Goal: Task Accomplishment & Management: Manage account settings

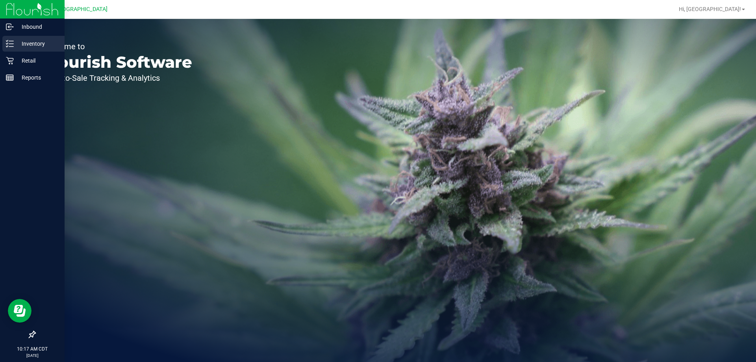
click at [44, 46] on p "Inventory" at bounding box center [37, 43] width 47 height 9
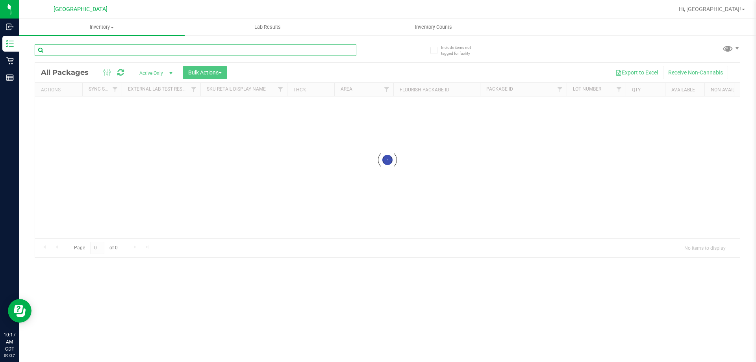
click at [84, 50] on input "text" at bounding box center [196, 50] width 322 height 12
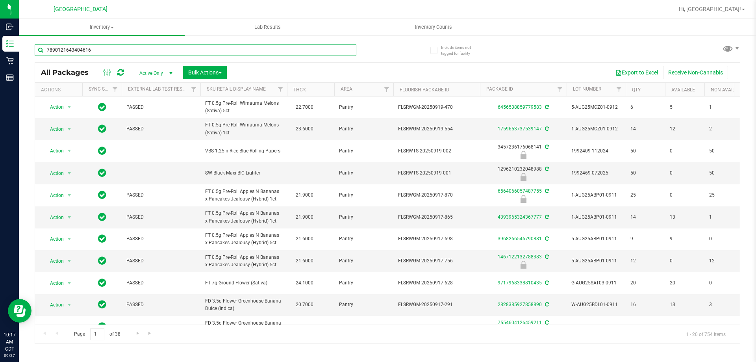
type input "7890121643404616"
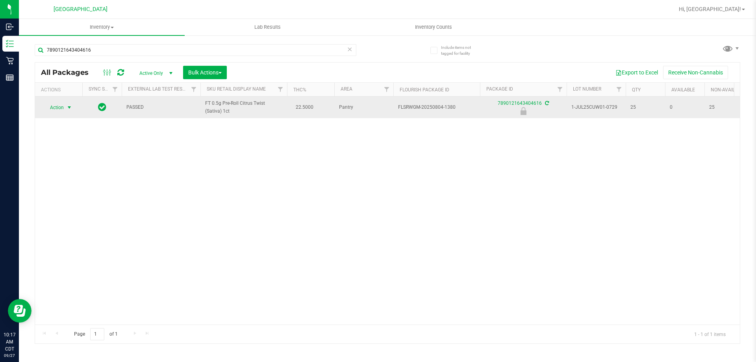
click at [70, 108] on span "select" at bounding box center [69, 107] width 6 height 6
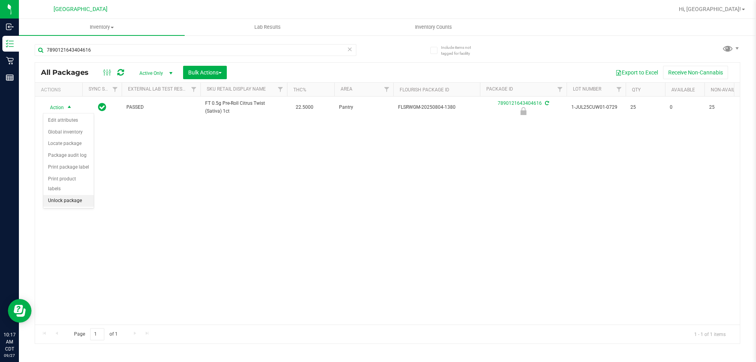
click at [64, 195] on li "Unlock package" at bounding box center [68, 201] width 50 height 12
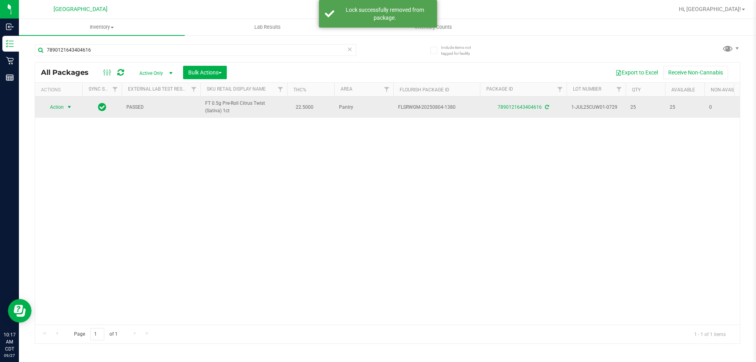
click at [70, 107] on span "select" at bounding box center [69, 107] width 6 height 6
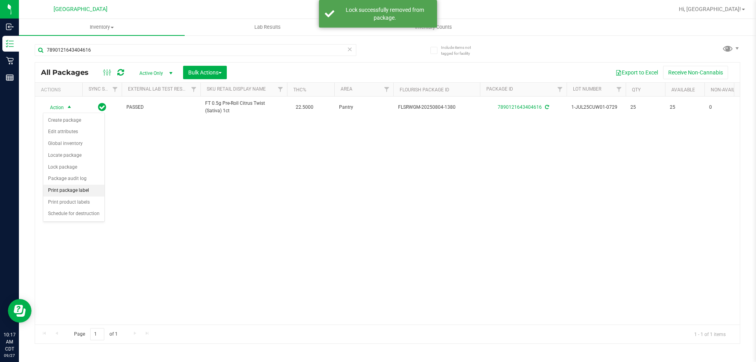
click at [75, 185] on li "Print package label" at bounding box center [73, 191] width 61 height 12
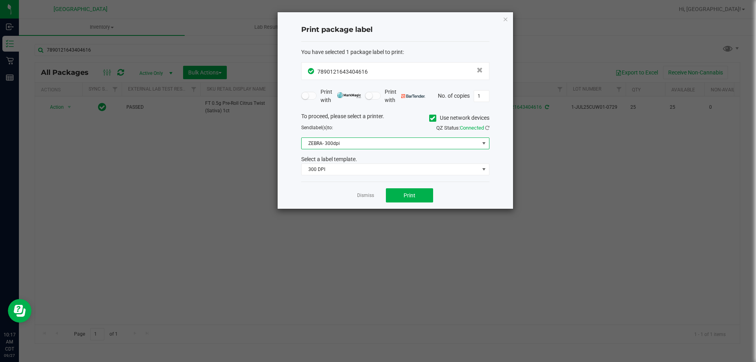
click at [351, 143] on span "ZEBRA- 300dpi" at bounding box center [391, 143] width 178 height 11
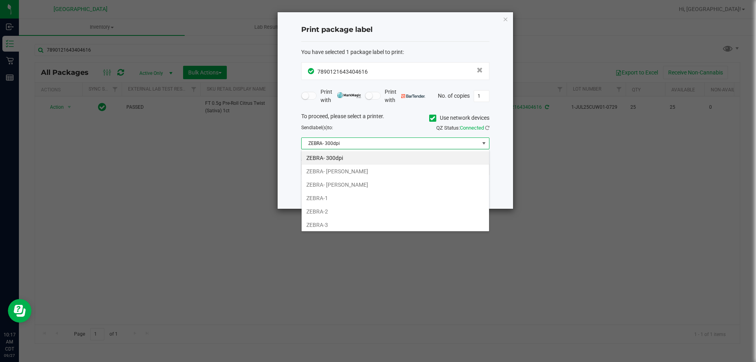
scroll to position [12, 188]
click at [352, 185] on li "ZEBRA- [PERSON_NAME]" at bounding box center [395, 184] width 187 height 13
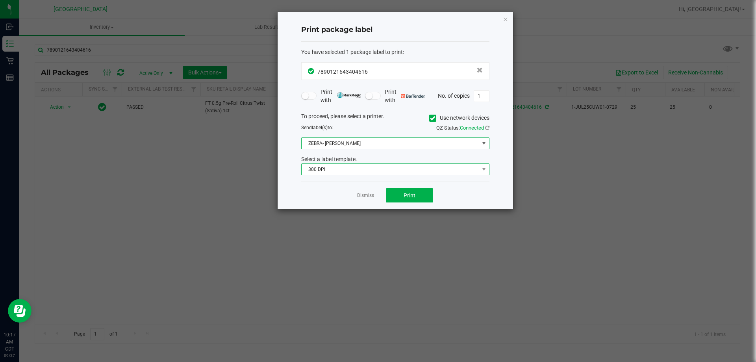
click at [353, 169] on span "300 DPI" at bounding box center [391, 169] width 178 height 11
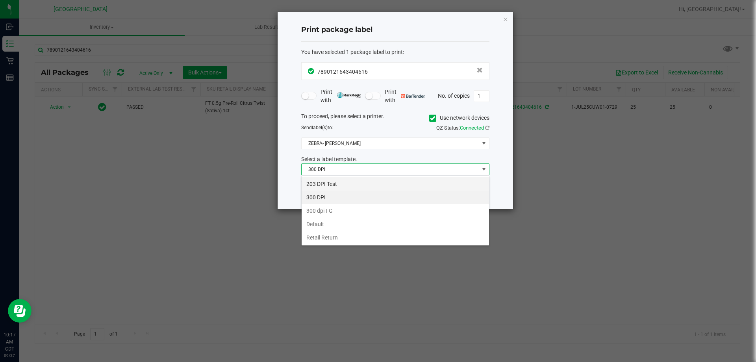
click at [351, 179] on li "203 DPI Test" at bounding box center [395, 183] width 187 height 13
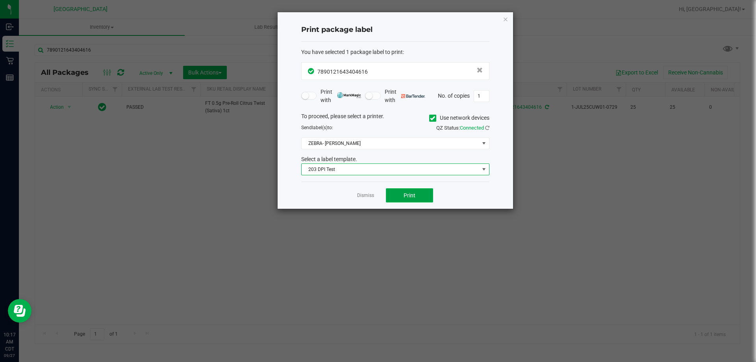
click at [400, 191] on button "Print" at bounding box center [409, 195] width 47 height 14
click at [362, 193] on link "Dismiss" at bounding box center [365, 195] width 17 height 7
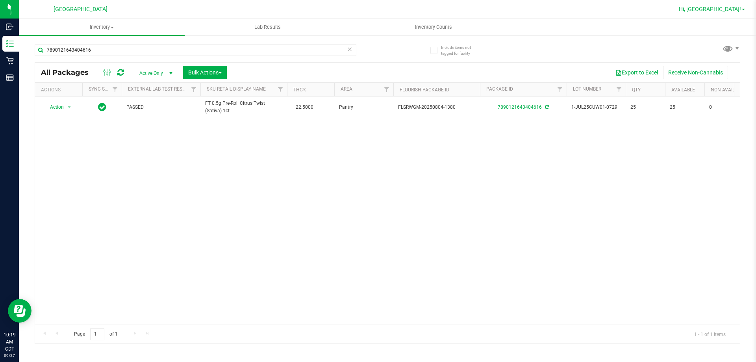
click at [727, 9] on span "Hi, [GEOGRAPHIC_DATA]!" at bounding box center [710, 9] width 62 height 6
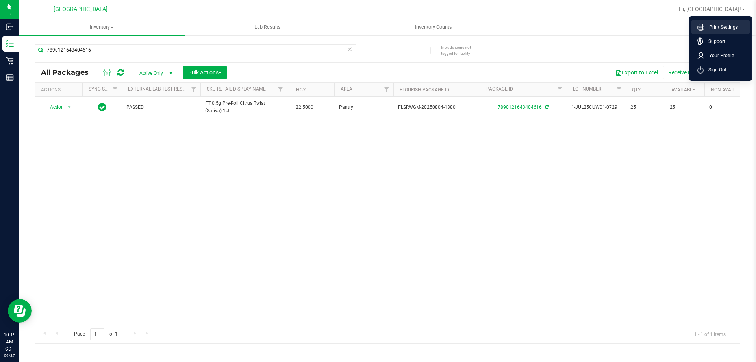
click at [714, 27] on span "Print Settings" at bounding box center [720, 27] width 33 height 8
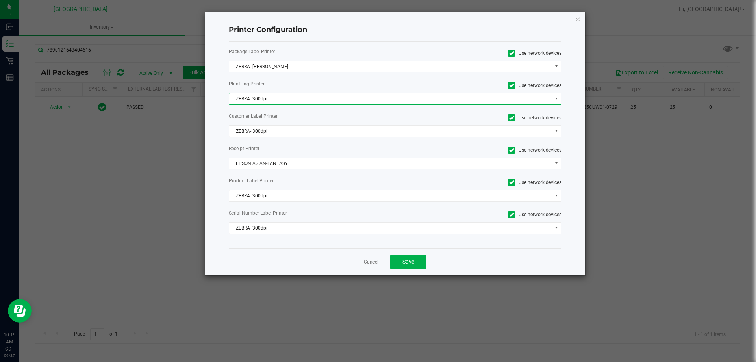
click at [296, 97] on span "ZEBRA- 300dpi" at bounding box center [390, 98] width 322 height 11
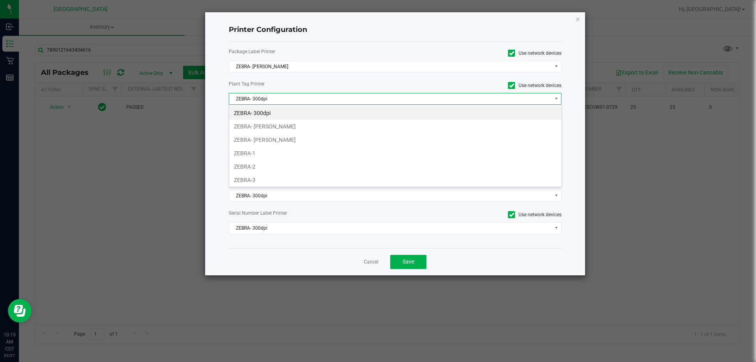
scroll to position [12, 333]
click at [296, 134] on li "ZEBRA- [PERSON_NAME]" at bounding box center [395, 139] width 332 height 13
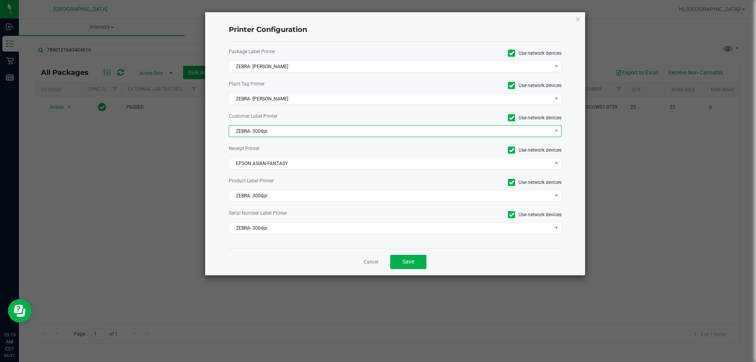
click at [293, 129] on span "ZEBRA- 300dpi" at bounding box center [390, 131] width 322 height 11
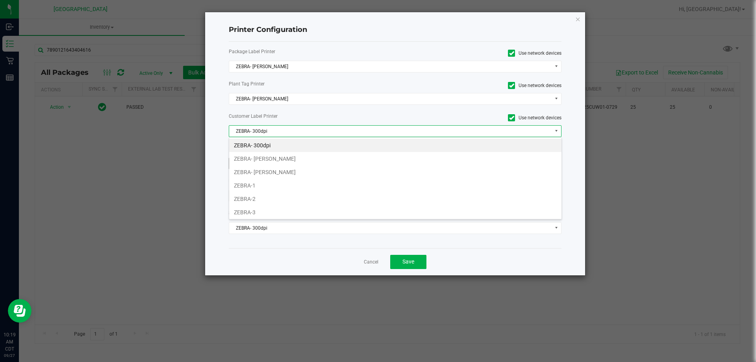
click at [288, 171] on li "ZEBRA- [PERSON_NAME]" at bounding box center [395, 171] width 332 height 13
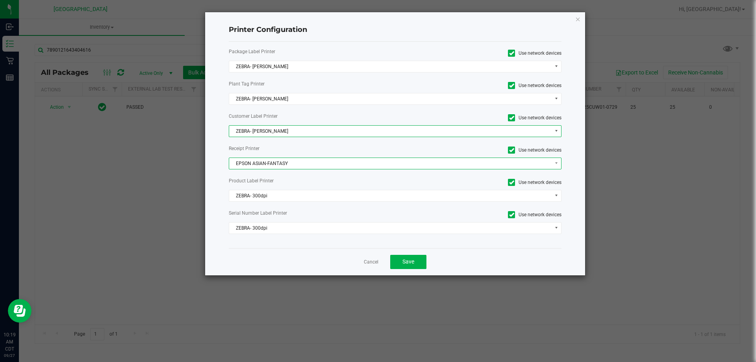
click at [288, 159] on span "EPSON ASIAN-FANTASY" at bounding box center [390, 163] width 322 height 11
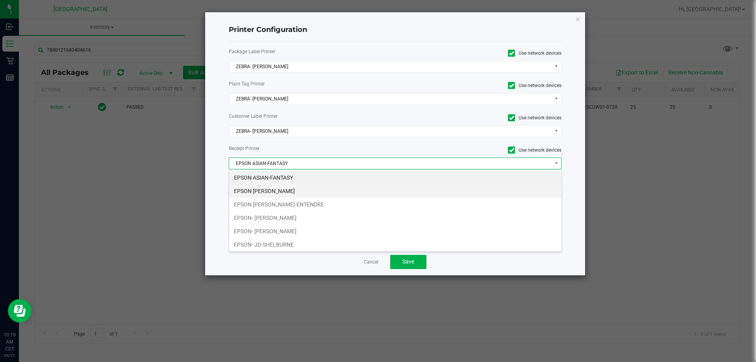
click at [289, 187] on li "EPSON [PERSON_NAME]" at bounding box center [395, 190] width 332 height 13
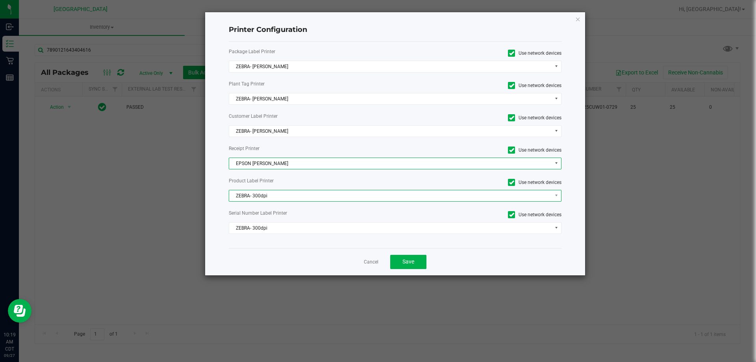
click at [287, 195] on span "ZEBRA- 300dpi" at bounding box center [390, 195] width 322 height 11
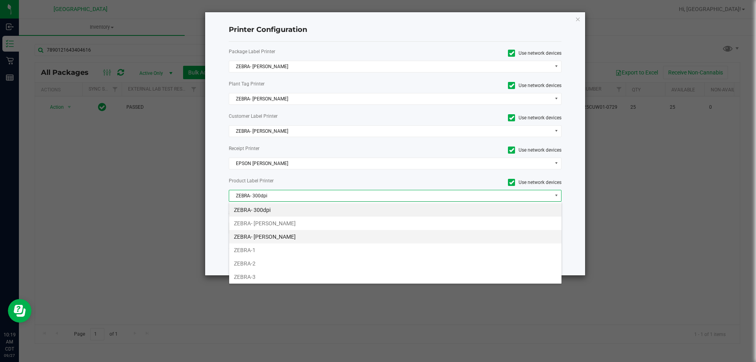
click at [287, 238] on li "ZEBRA- [PERSON_NAME]" at bounding box center [395, 236] width 332 height 13
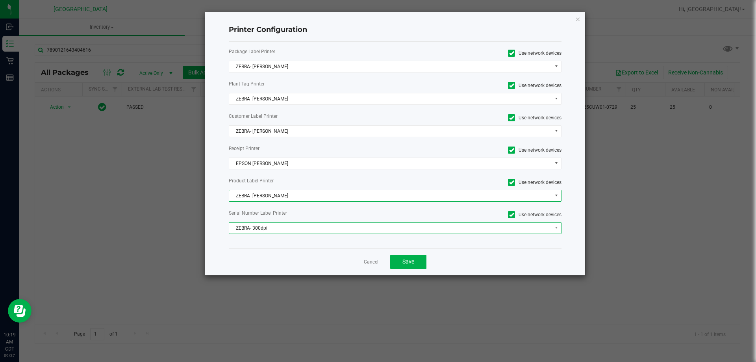
click at [286, 226] on span "ZEBRA- 300dpi" at bounding box center [390, 227] width 322 height 11
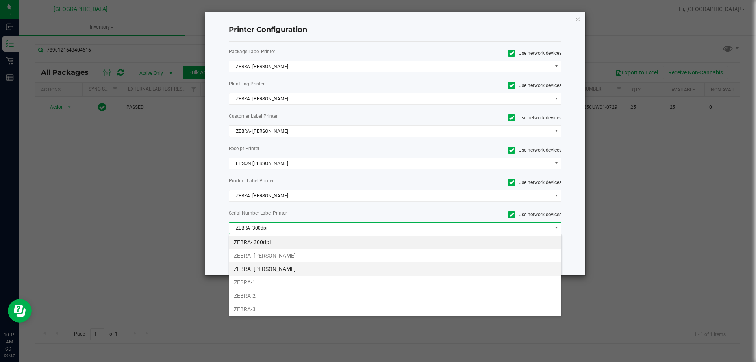
click at [287, 265] on li "ZEBRA- [PERSON_NAME]" at bounding box center [395, 268] width 332 height 13
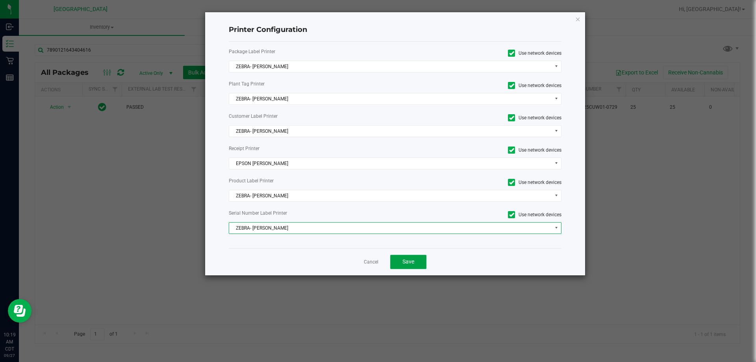
click at [411, 262] on span "Save" at bounding box center [408, 261] width 12 height 6
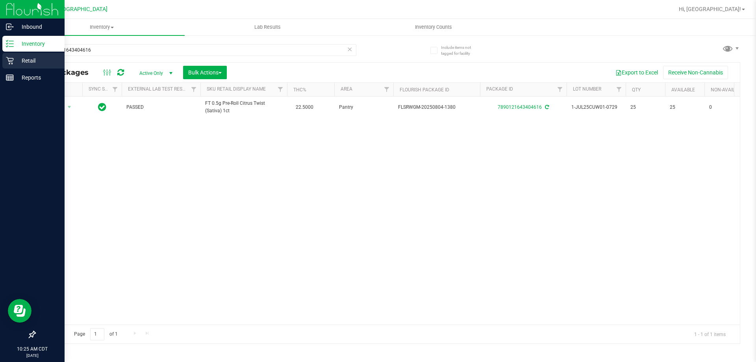
click at [37, 63] on p "Retail" at bounding box center [37, 60] width 47 height 9
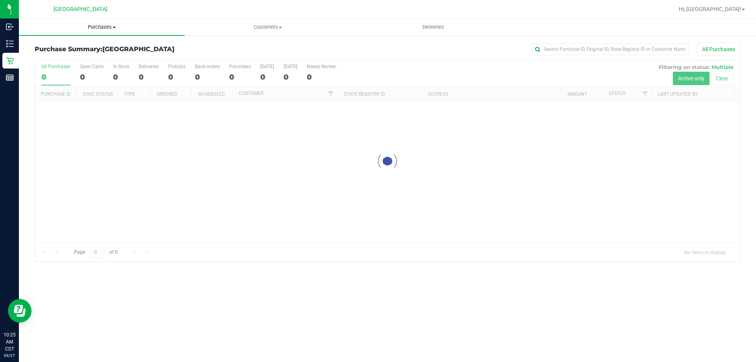
click at [96, 28] on span "Purchases" at bounding box center [102, 27] width 166 height 7
click at [72, 55] on li "Fulfillment" at bounding box center [102, 56] width 166 height 9
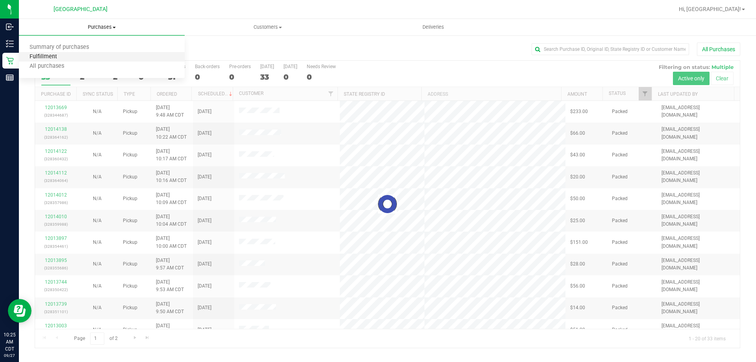
click at [61, 56] on span "Fulfillment" at bounding box center [43, 57] width 49 height 7
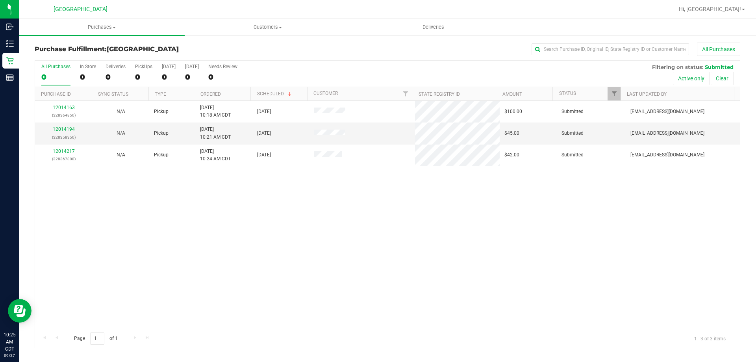
click at [243, 96] on th "Ordered" at bounding box center [222, 94] width 57 height 14
click at [69, 129] on link "12014194" at bounding box center [64, 129] width 22 height 6
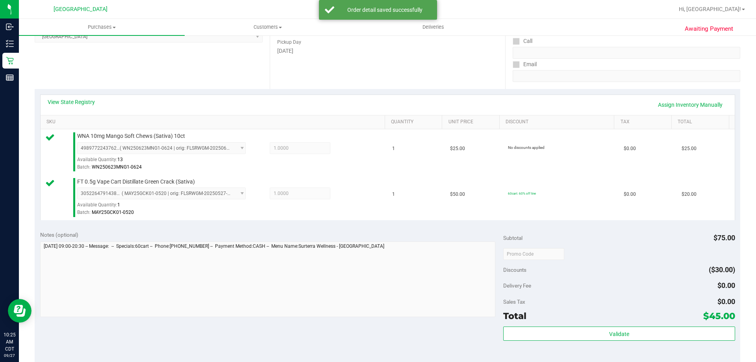
scroll to position [197, 0]
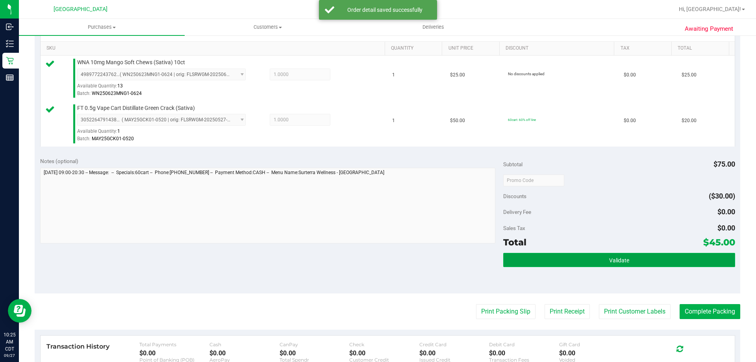
click at [527, 254] on button "Validate" at bounding box center [619, 260] width 232 height 14
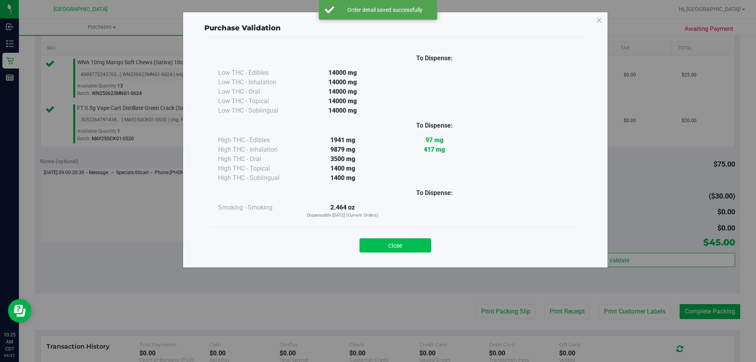
click at [406, 241] on button "Close" at bounding box center [395, 245] width 72 height 14
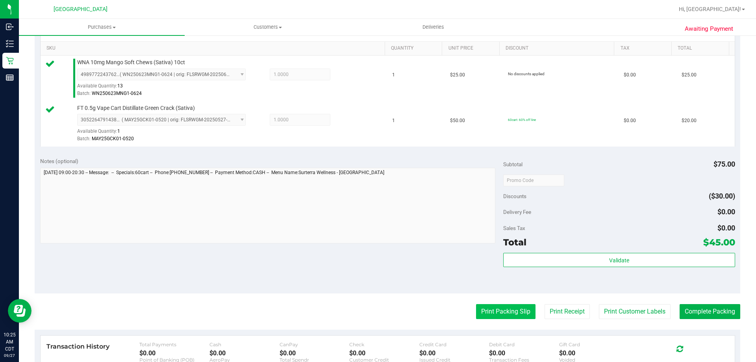
click at [489, 307] on button "Print Packing Slip" at bounding box center [505, 311] width 59 height 15
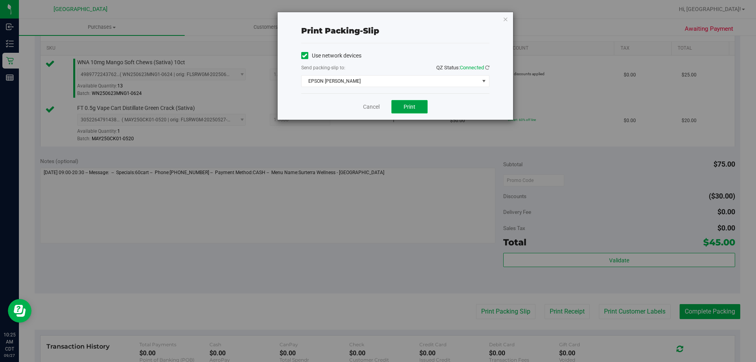
click at [417, 107] on button "Print" at bounding box center [409, 106] width 36 height 13
drag, startPoint x: 378, startPoint y: 109, endPoint x: 382, endPoint y: 111, distance: 4.2
click at [378, 109] on link "Cancel" at bounding box center [371, 107] width 17 height 8
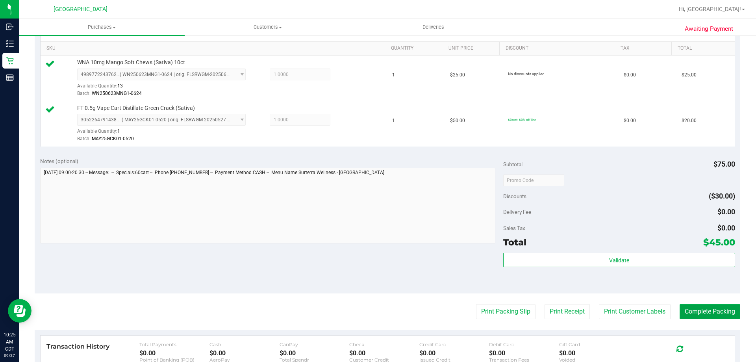
click at [715, 309] on button "Complete Packing" at bounding box center [710, 311] width 61 height 15
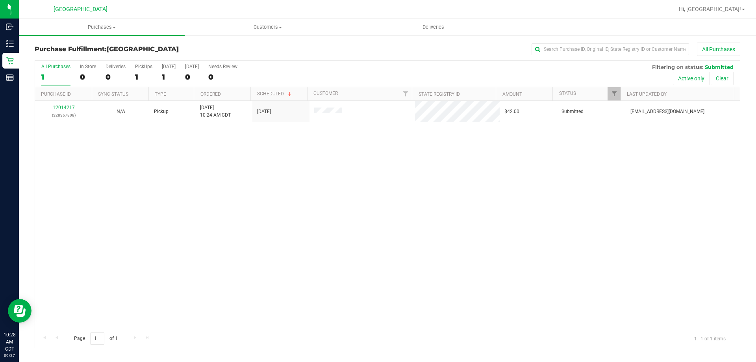
click at [224, 91] on th "Ordered" at bounding box center [222, 94] width 57 height 14
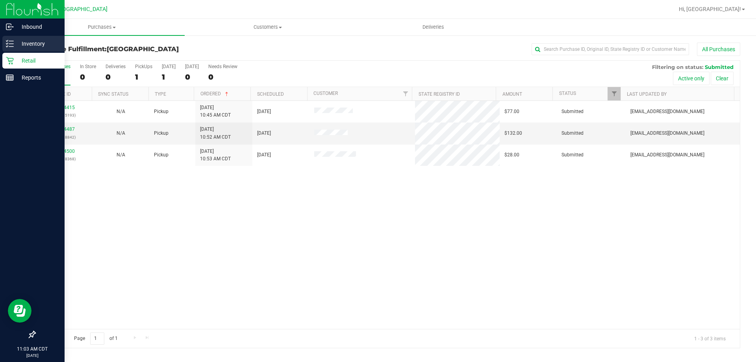
click at [28, 50] on div "Inventory" at bounding box center [33, 44] width 62 height 16
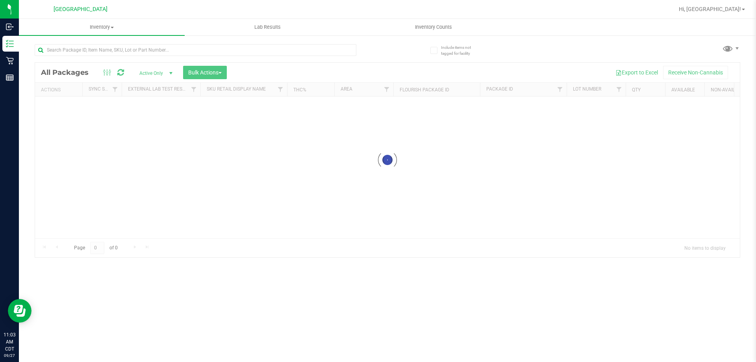
click at [103, 39] on div at bounding box center [211, 49] width 353 height 25
click at [102, 54] on input "text" at bounding box center [196, 50] width 322 height 12
type input "JUN25PPU01B-0609"
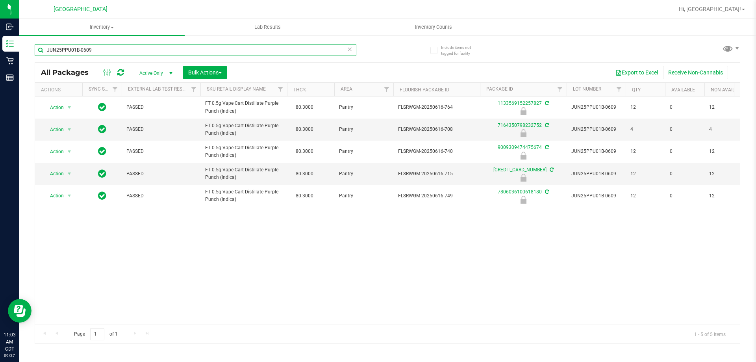
click at [217, 54] on input "JUN25PPU01B-0609" at bounding box center [196, 50] width 322 height 12
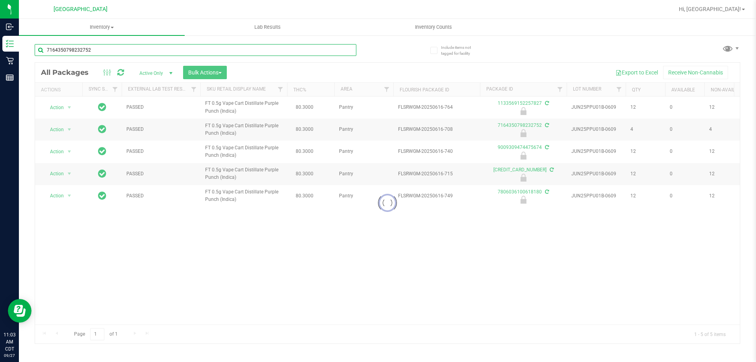
type input "7164350798232752"
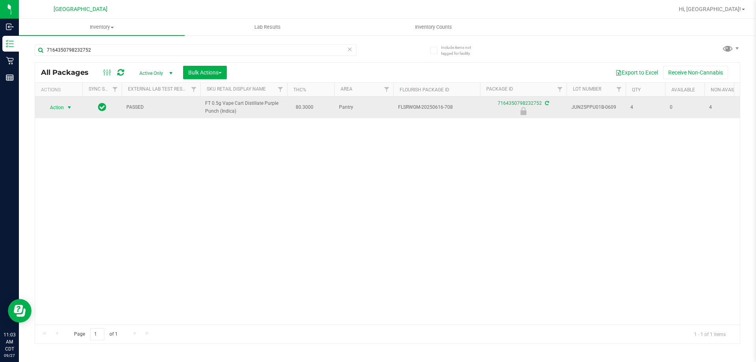
click at [73, 107] on span "select" at bounding box center [70, 107] width 10 height 11
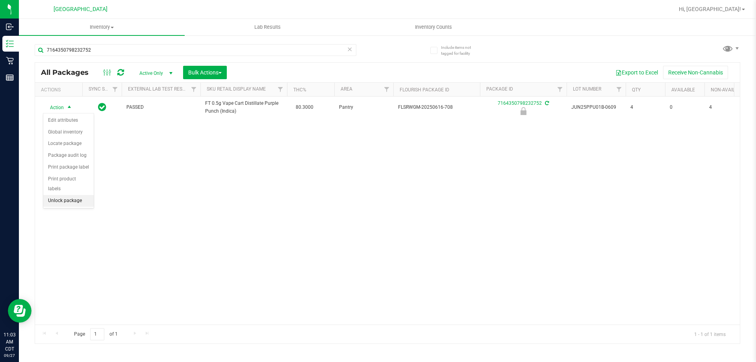
click at [67, 195] on li "Unlock package" at bounding box center [68, 201] width 50 height 12
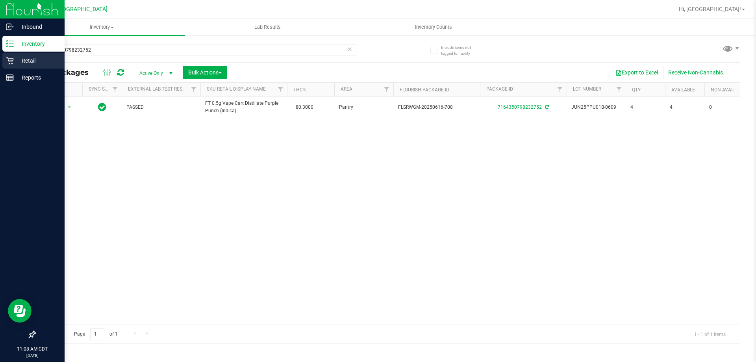
click at [17, 62] on p "Retail" at bounding box center [37, 60] width 47 height 9
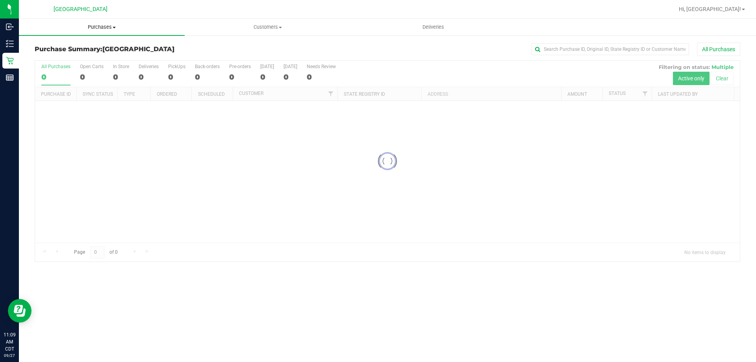
click at [111, 27] on span "Purchases" at bounding box center [102, 27] width 166 height 7
click at [78, 57] on li "Fulfillment" at bounding box center [102, 56] width 166 height 9
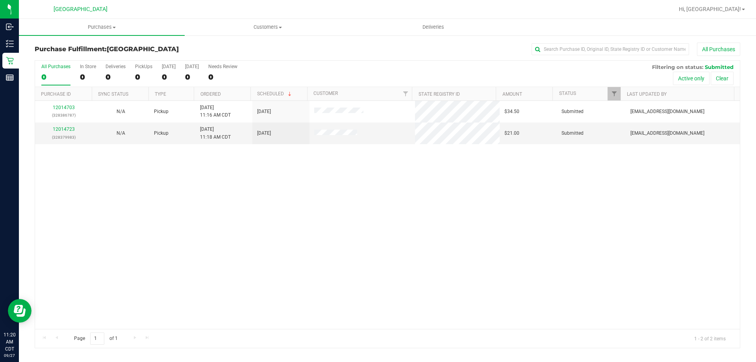
click at [242, 95] on th "Ordered" at bounding box center [222, 94] width 57 height 14
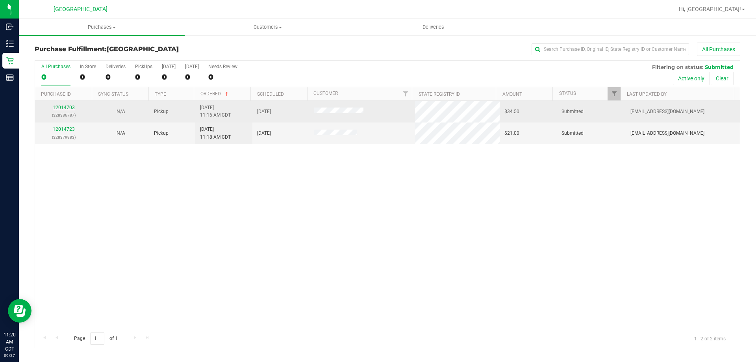
click at [69, 109] on link "12014703" at bounding box center [64, 108] width 22 height 6
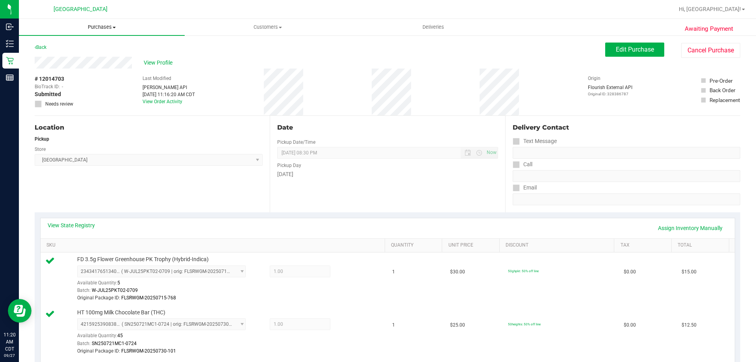
click at [111, 28] on span "Purchases" at bounding box center [102, 27] width 166 height 7
click at [68, 56] on li "Fulfillment" at bounding box center [102, 56] width 166 height 9
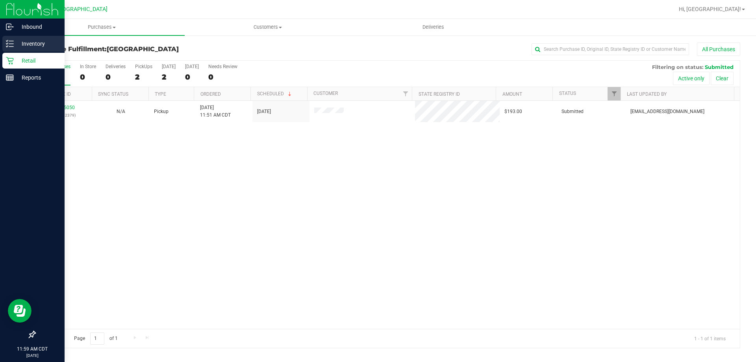
click at [48, 48] on p "Inventory" at bounding box center [37, 43] width 47 height 9
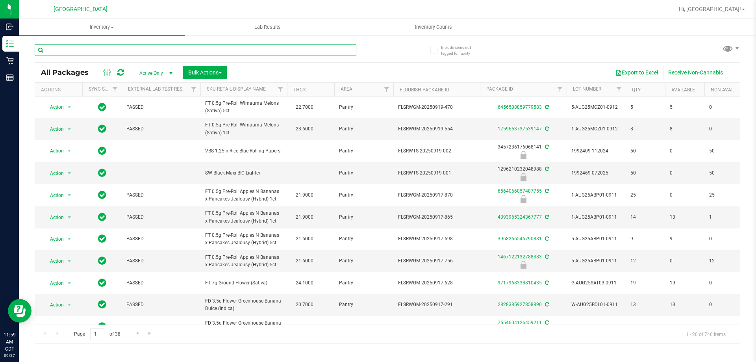
click at [80, 50] on input "text" at bounding box center [196, 50] width 322 height 12
type input "6131797336929127"
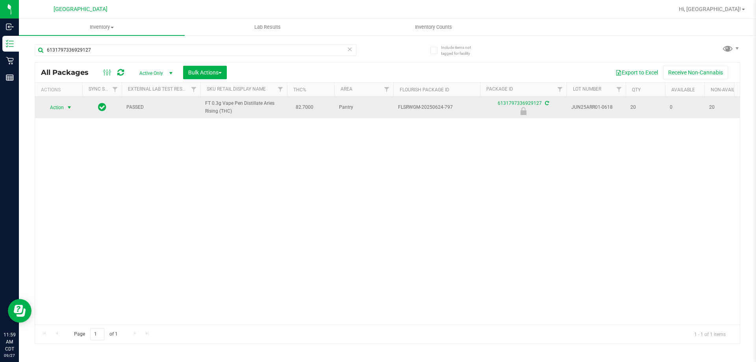
click at [69, 107] on span "select" at bounding box center [69, 107] width 6 height 6
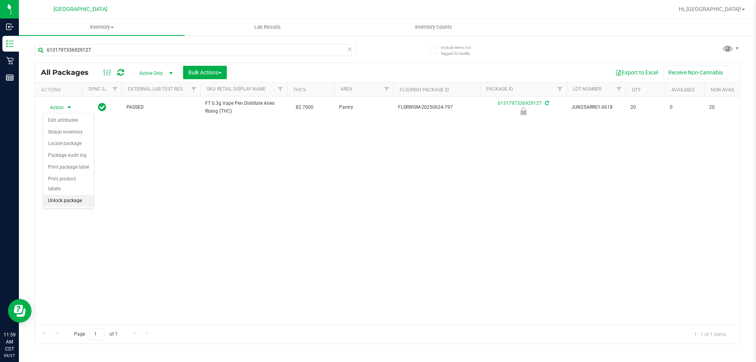
click at [80, 195] on li "Unlock package" at bounding box center [68, 201] width 50 height 12
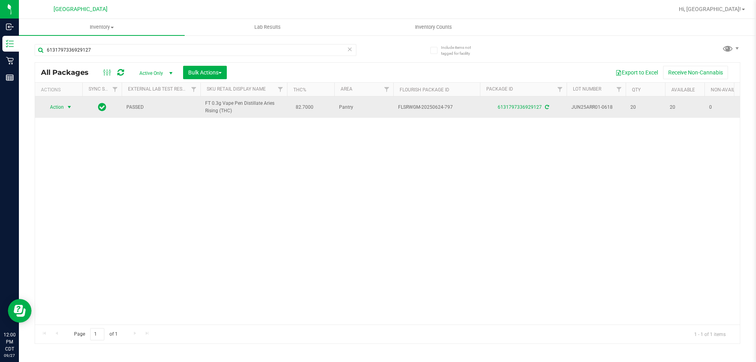
click at [72, 106] on span "select" at bounding box center [69, 107] width 6 height 6
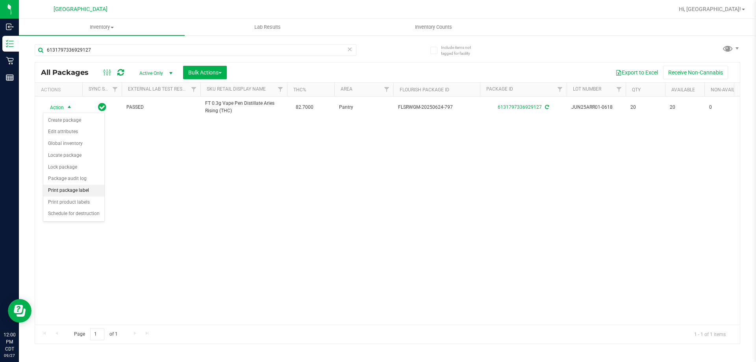
drag, startPoint x: 72, startPoint y: 189, endPoint x: 89, endPoint y: 183, distance: 17.3
click at [74, 187] on li "Print package label" at bounding box center [73, 191] width 61 height 12
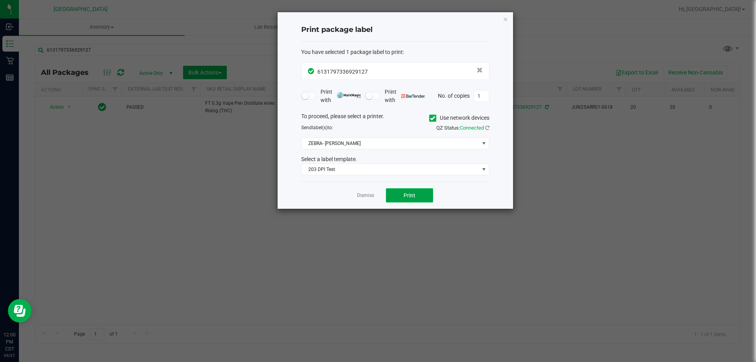
click at [403, 194] on button "Print" at bounding box center [409, 195] width 47 height 14
click at [371, 193] on link "Dismiss" at bounding box center [365, 195] width 17 height 7
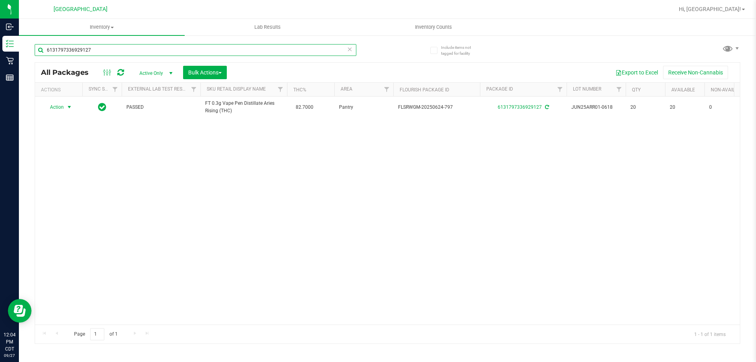
click at [254, 53] on input "6131797336929127" at bounding box center [196, 50] width 322 height 12
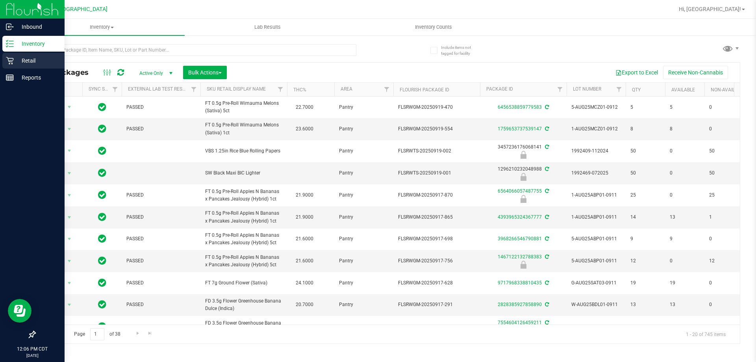
click at [30, 60] on p "Retail" at bounding box center [37, 60] width 47 height 9
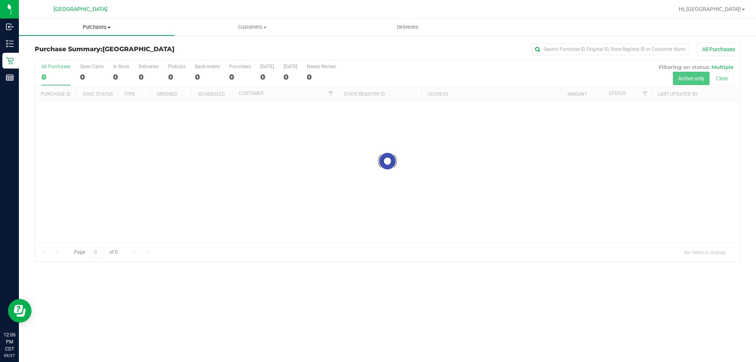
click at [88, 24] on span "Purchases" at bounding box center [97, 27] width 156 height 7
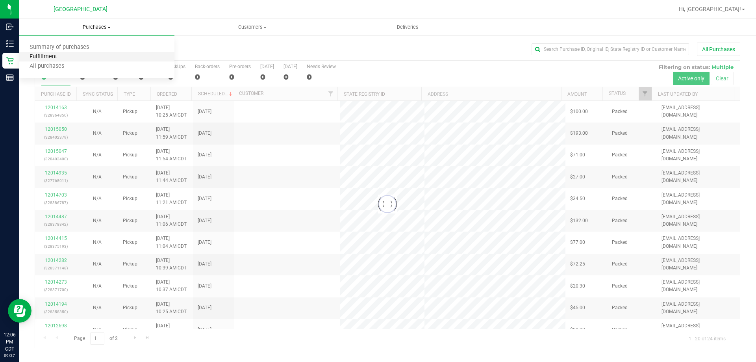
click at [59, 54] on span "Fulfillment" at bounding box center [43, 57] width 49 height 7
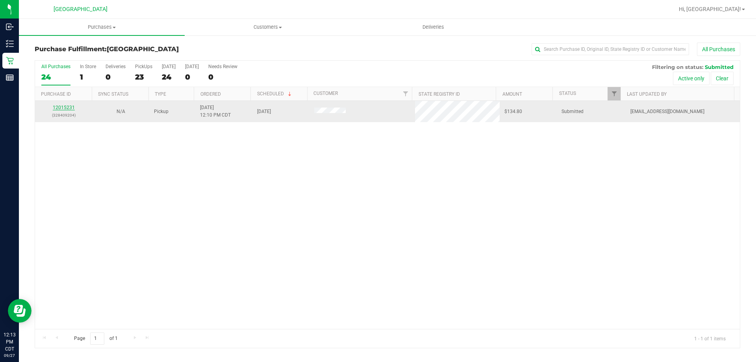
click at [58, 107] on link "12015231" at bounding box center [64, 108] width 22 height 6
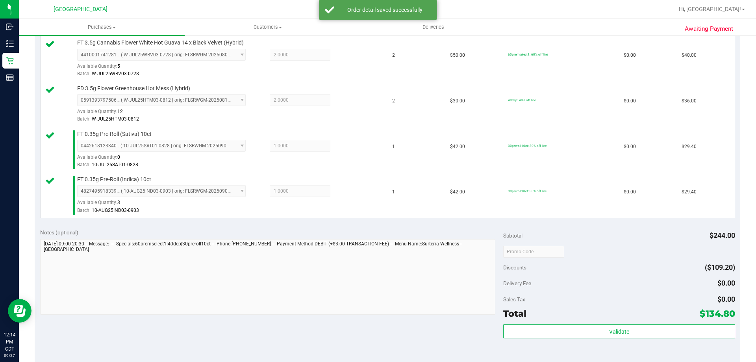
scroll to position [236, 0]
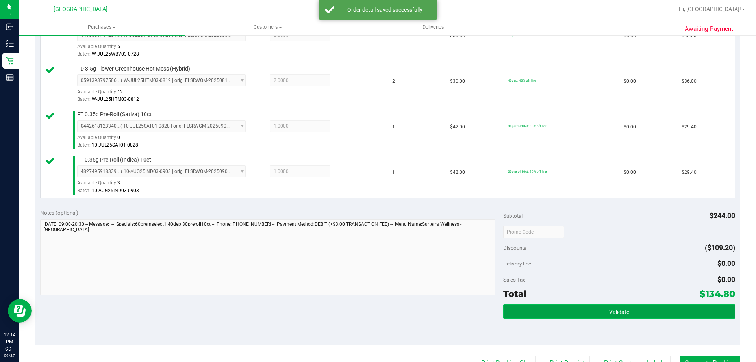
click at [565, 308] on button "Validate" at bounding box center [619, 311] width 232 height 14
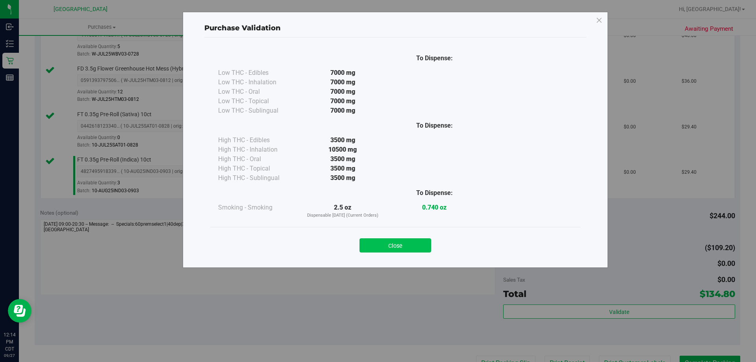
click at [419, 245] on button "Close" at bounding box center [395, 245] width 72 height 14
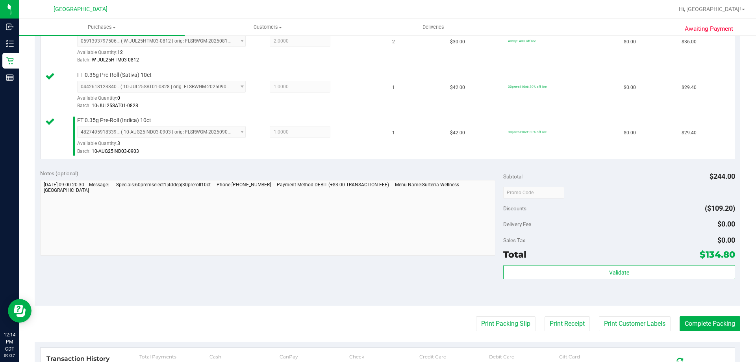
scroll to position [354, 0]
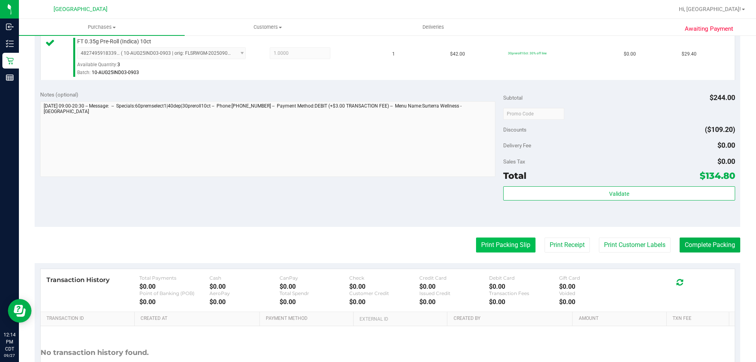
click at [495, 248] on button "Print Packing Slip" at bounding box center [505, 244] width 59 height 15
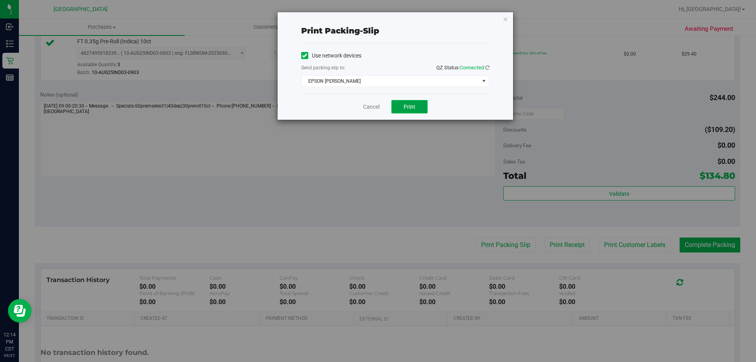
click at [414, 105] on span "Print" at bounding box center [410, 107] width 12 height 6
click at [372, 109] on link "Cancel" at bounding box center [371, 107] width 17 height 8
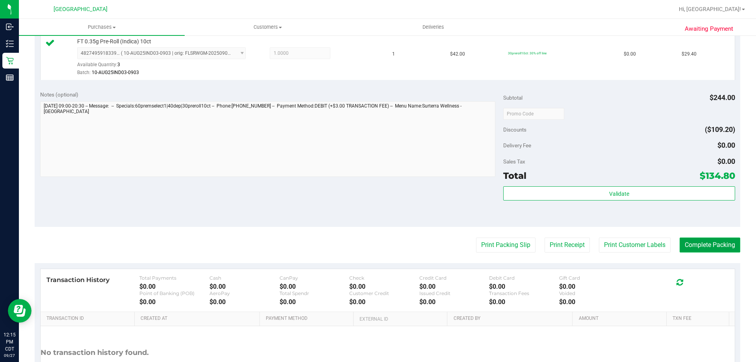
click at [689, 244] on button "Complete Packing" at bounding box center [710, 244] width 61 height 15
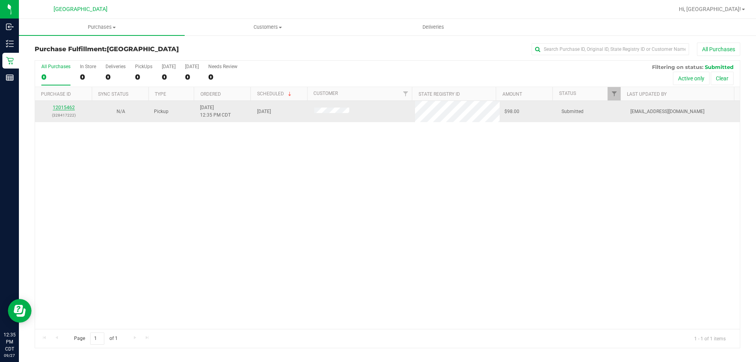
click at [55, 109] on link "12015462" at bounding box center [64, 108] width 22 height 6
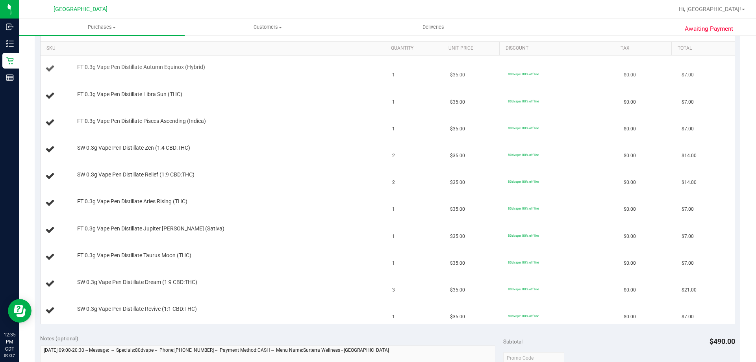
scroll to position [157, 0]
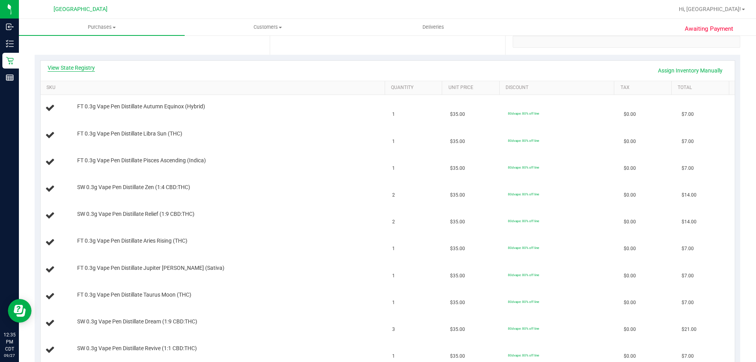
click at [81, 68] on link "View State Registry" at bounding box center [71, 68] width 47 height 8
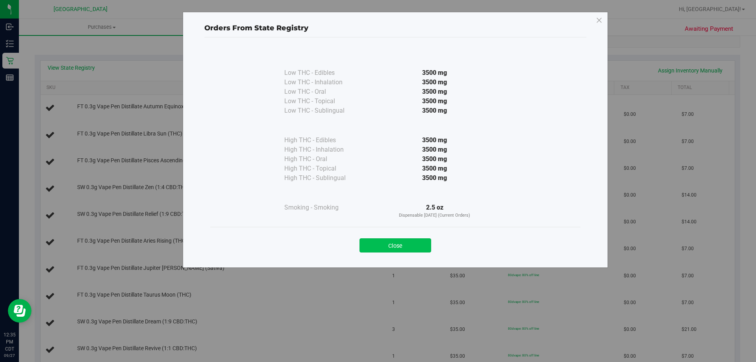
click at [412, 242] on button "Close" at bounding box center [395, 245] width 72 height 14
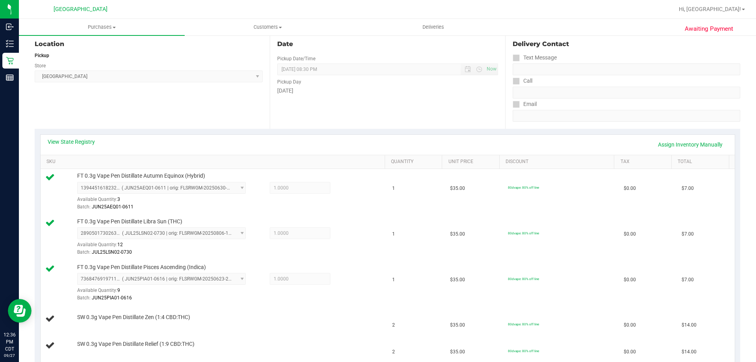
scroll to position [0, 0]
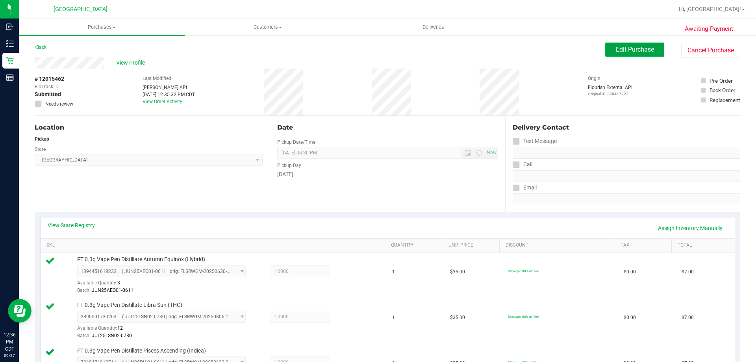
click at [616, 46] on span "Edit Purchase" at bounding box center [635, 49] width 38 height 7
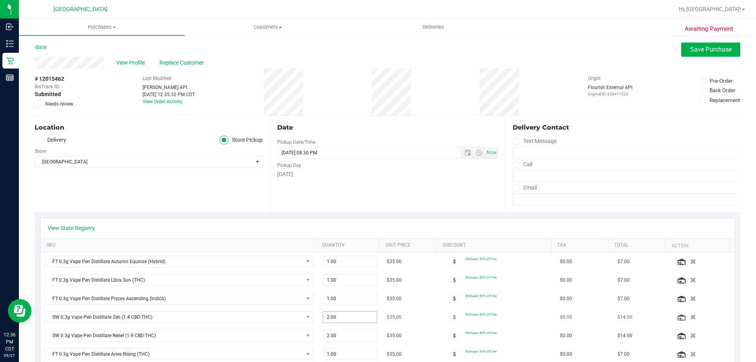
click at [335, 318] on span "2.00 2" at bounding box center [350, 317] width 55 height 12
click at [335, 318] on input "2" at bounding box center [350, 316] width 54 height 11
type input "1"
type input "1.00"
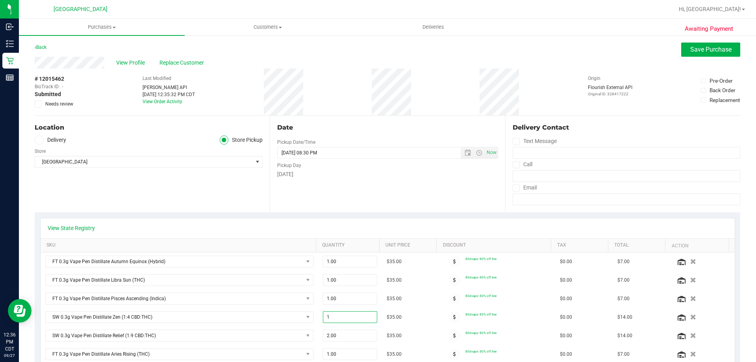
click at [334, 239] on th "Quantity" at bounding box center [347, 246] width 63 height 14
click at [690, 54] on button "Save Purchase" at bounding box center [710, 50] width 59 height 14
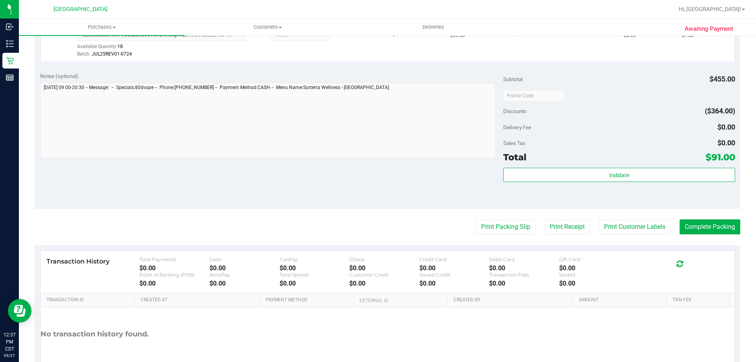
scroll to position [669, 0]
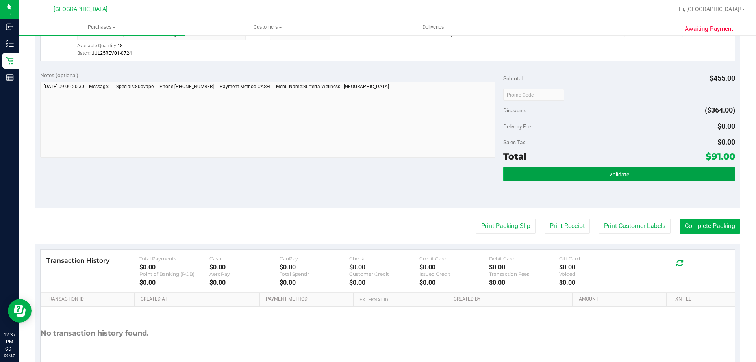
click at [607, 180] on button "Validate" at bounding box center [619, 174] width 232 height 14
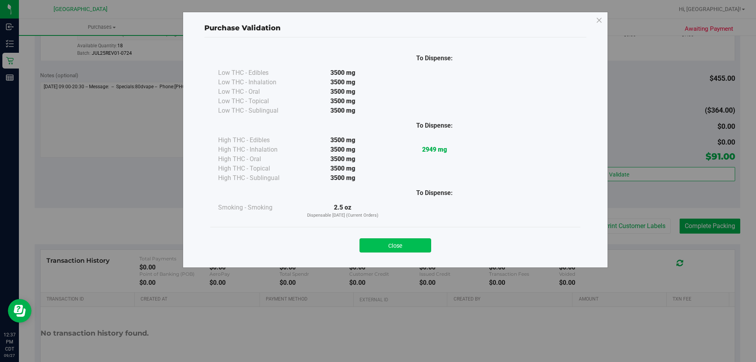
click at [397, 246] on button "Close" at bounding box center [395, 245] width 72 height 14
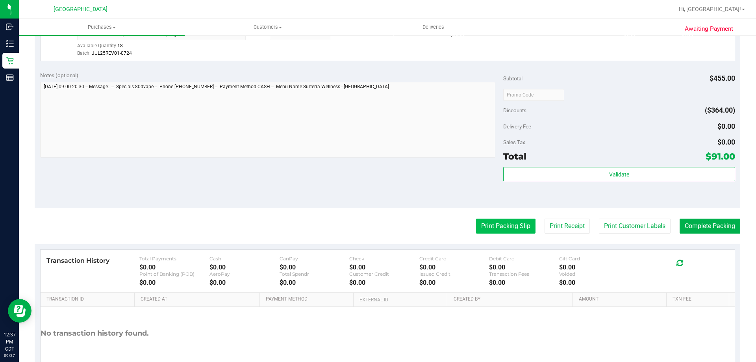
click at [499, 226] on button "Print Packing Slip" at bounding box center [505, 226] width 59 height 15
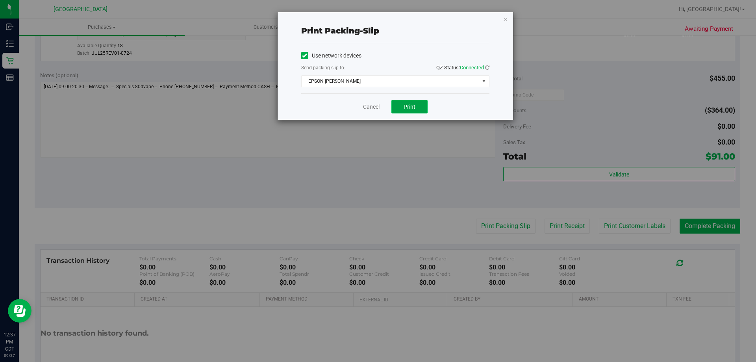
click at [411, 110] on button "Print" at bounding box center [409, 106] width 36 height 13
click at [371, 108] on link "Cancel" at bounding box center [371, 107] width 17 height 8
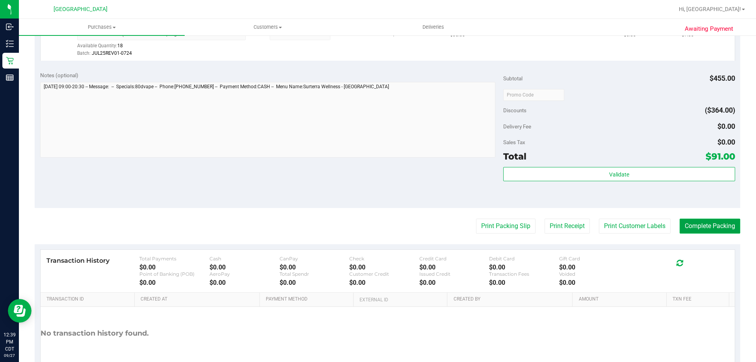
click at [692, 224] on button "Complete Packing" at bounding box center [710, 226] width 61 height 15
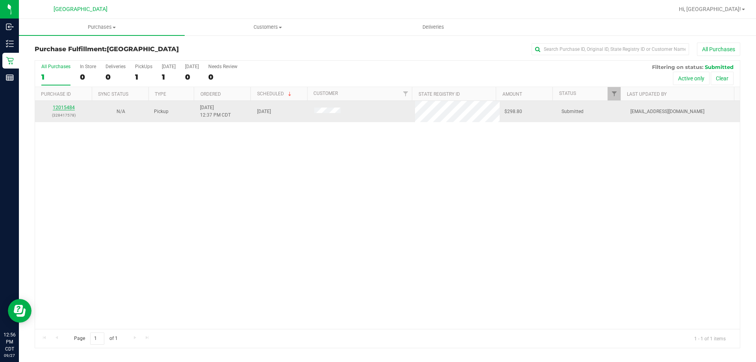
click at [66, 107] on link "12015484" at bounding box center [64, 108] width 22 height 6
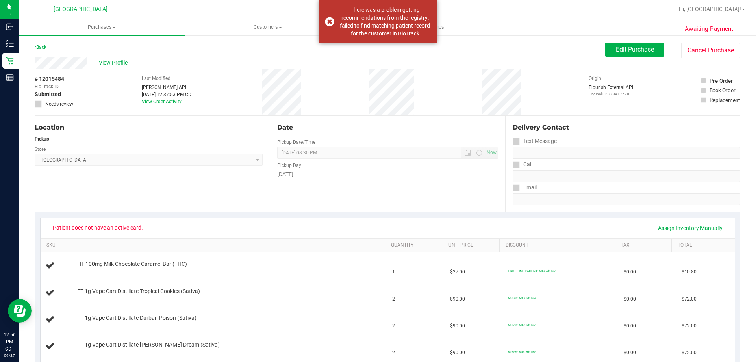
click at [106, 65] on span "View Profile" at bounding box center [114, 63] width 31 height 8
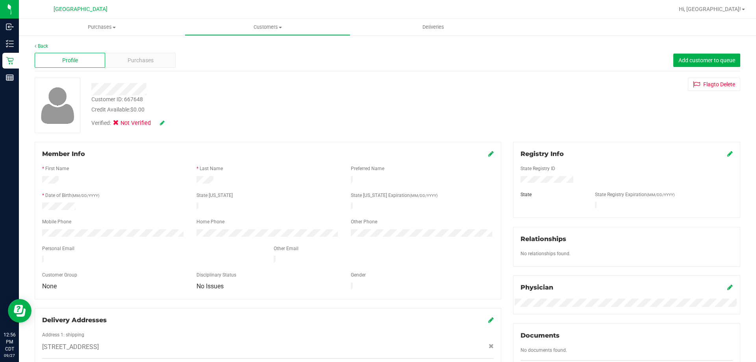
click at [727, 155] on icon at bounding box center [730, 153] width 6 height 6
click at [559, 208] on span "Select state" at bounding box center [547, 209] width 52 height 11
drag, startPoint x: 542, startPoint y: 267, endPoint x: 567, endPoint y: 238, distance: 37.7
click at [542, 266] on li "FL" at bounding box center [547, 264] width 61 height 13
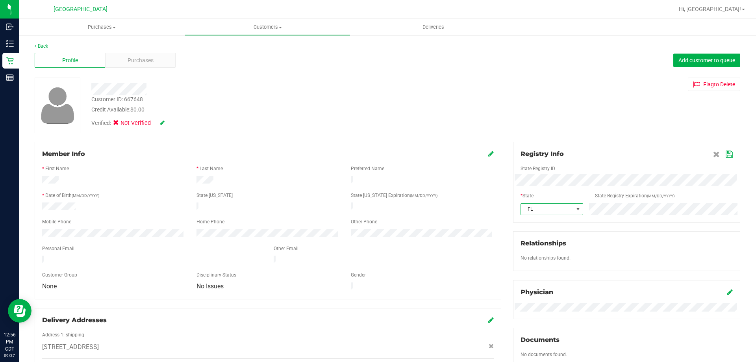
click at [726, 155] on icon at bounding box center [729, 154] width 7 height 6
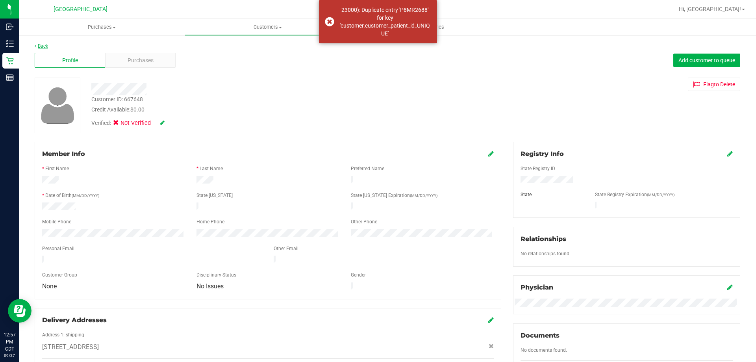
click at [42, 44] on link "Back" at bounding box center [41, 46] width 13 height 6
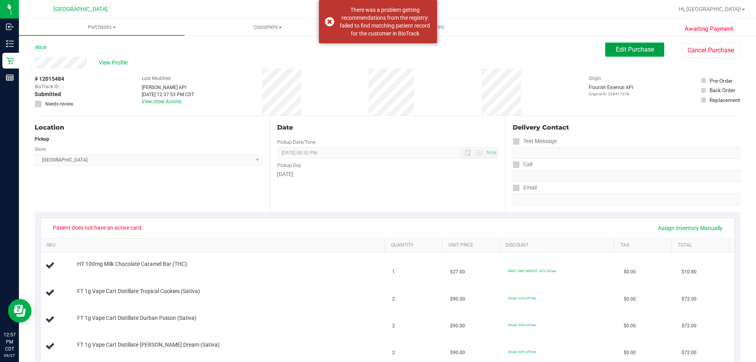
click at [630, 49] on span "Edit Purchase" at bounding box center [635, 49] width 38 height 7
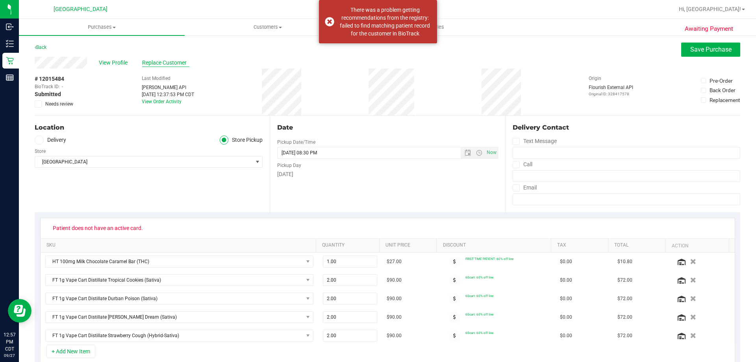
click at [155, 59] on span "Replace Customer" at bounding box center [165, 63] width 47 height 8
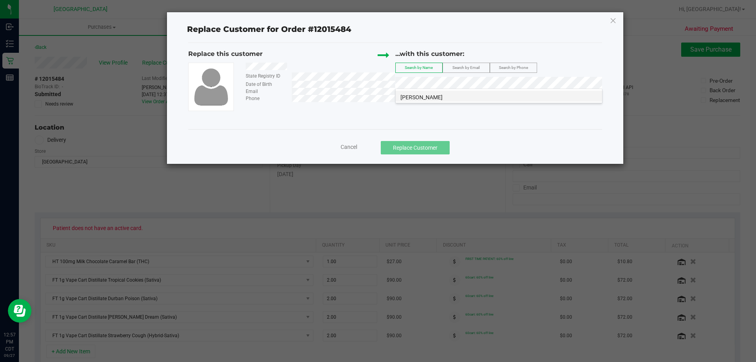
click at [429, 92] on li "[PERSON_NAME]" at bounding box center [499, 96] width 206 height 11
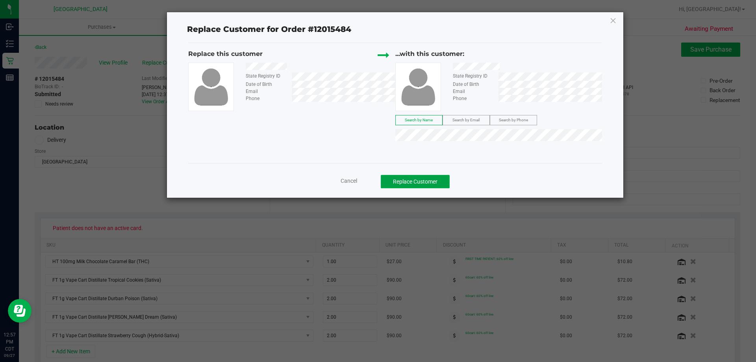
click at [428, 183] on button "Replace Customer" at bounding box center [415, 181] width 69 height 13
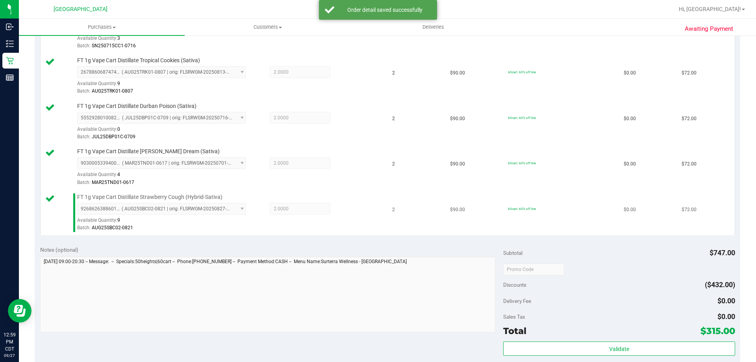
scroll to position [276, 0]
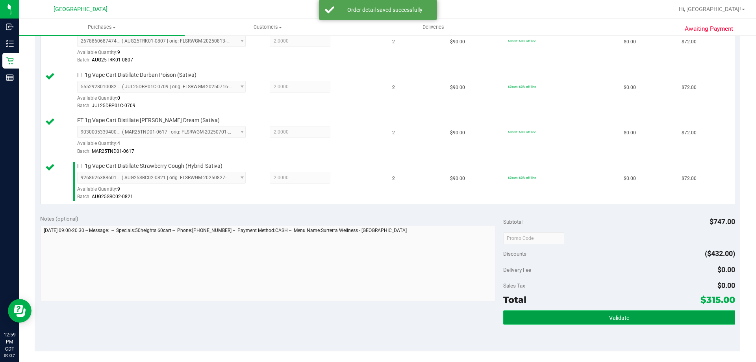
click at [522, 316] on button "Validate" at bounding box center [619, 317] width 232 height 14
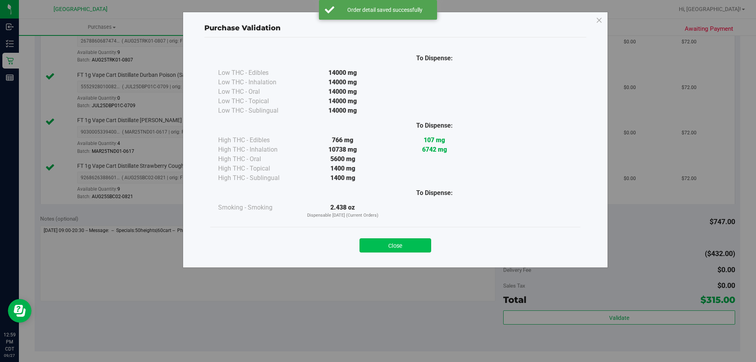
click at [405, 245] on button "Close" at bounding box center [395, 245] width 72 height 14
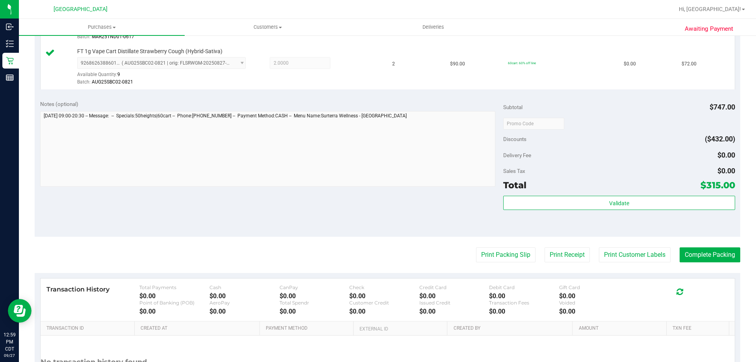
scroll to position [394, 0]
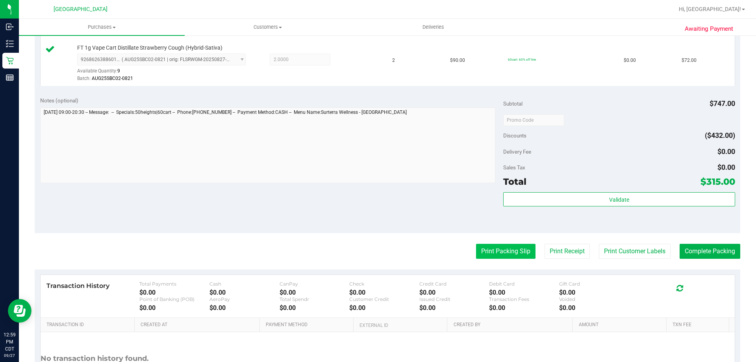
click at [499, 248] on button "Print Packing Slip" at bounding box center [505, 251] width 59 height 15
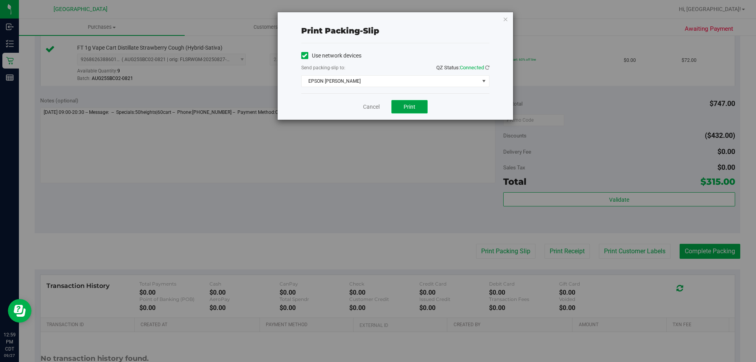
click at [412, 104] on span "Print" at bounding box center [410, 107] width 12 height 6
click at [377, 111] on link "Cancel" at bounding box center [371, 107] width 17 height 8
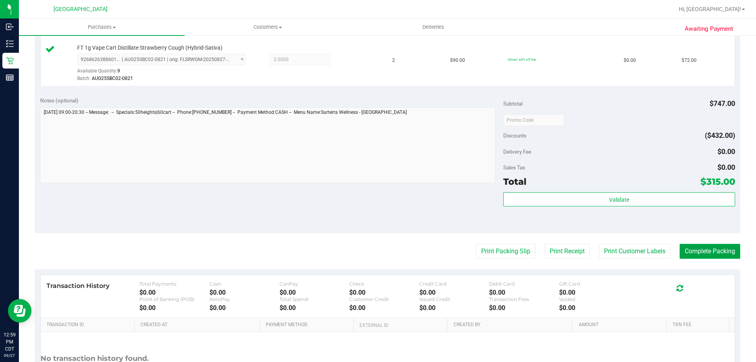
click at [687, 248] on button "Complete Packing" at bounding box center [710, 251] width 61 height 15
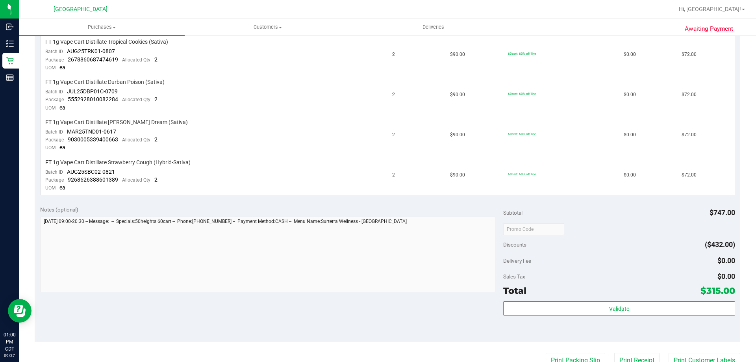
scroll to position [315, 0]
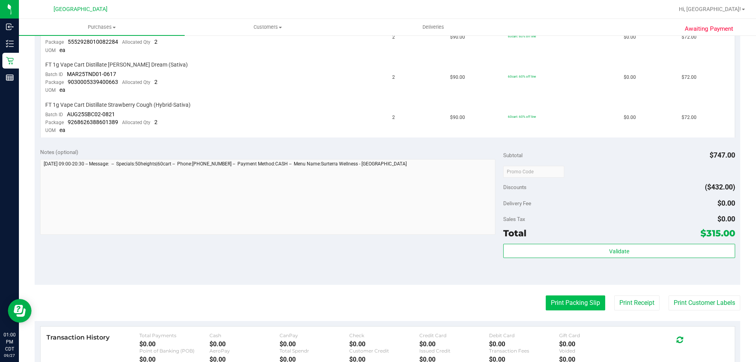
click at [577, 300] on button "Print Packing Slip" at bounding box center [575, 302] width 59 height 15
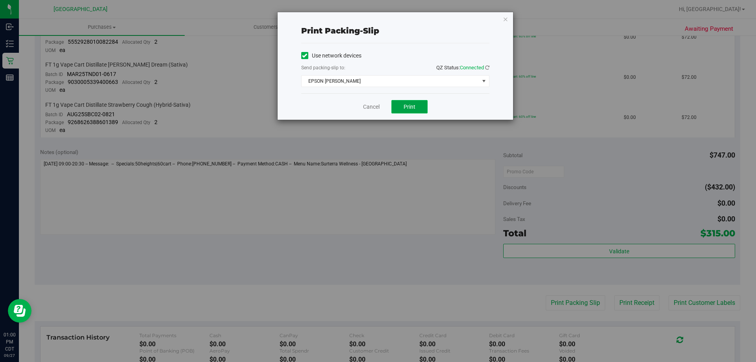
click at [404, 106] on span "Print" at bounding box center [410, 107] width 12 height 6
click at [375, 109] on link "Cancel" at bounding box center [371, 107] width 17 height 8
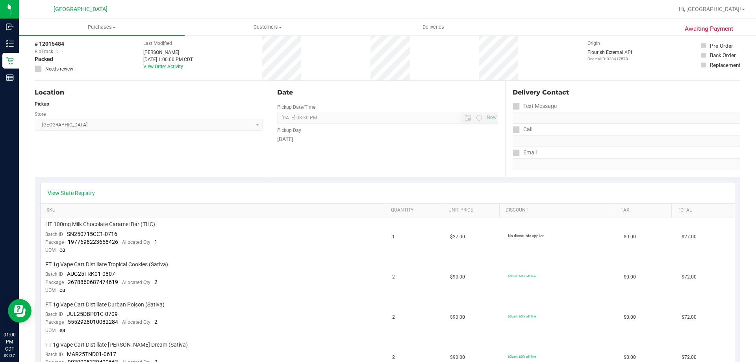
scroll to position [0, 0]
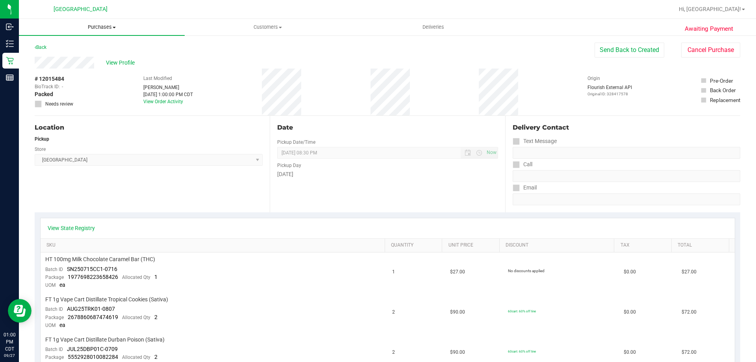
click at [106, 26] on span "Purchases" at bounding box center [102, 27] width 166 height 7
click at [57, 55] on span "Fulfillment" at bounding box center [43, 57] width 49 height 7
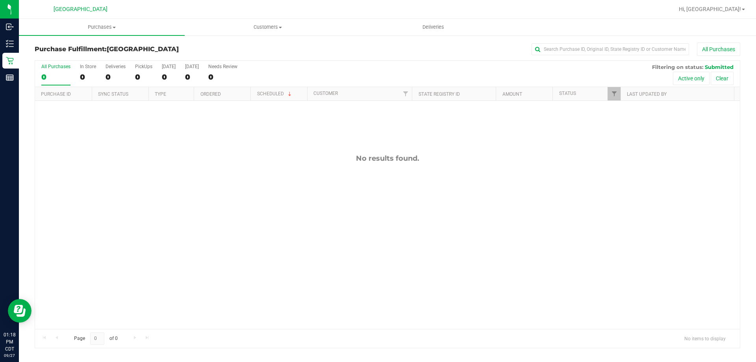
click at [376, 158] on div "No results found." at bounding box center [387, 158] width 705 height 9
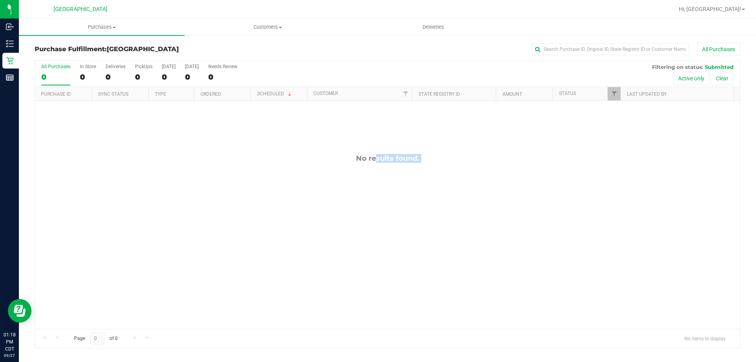
click at [362, 156] on div "No results found." at bounding box center [387, 158] width 705 height 9
